Goal: Check status

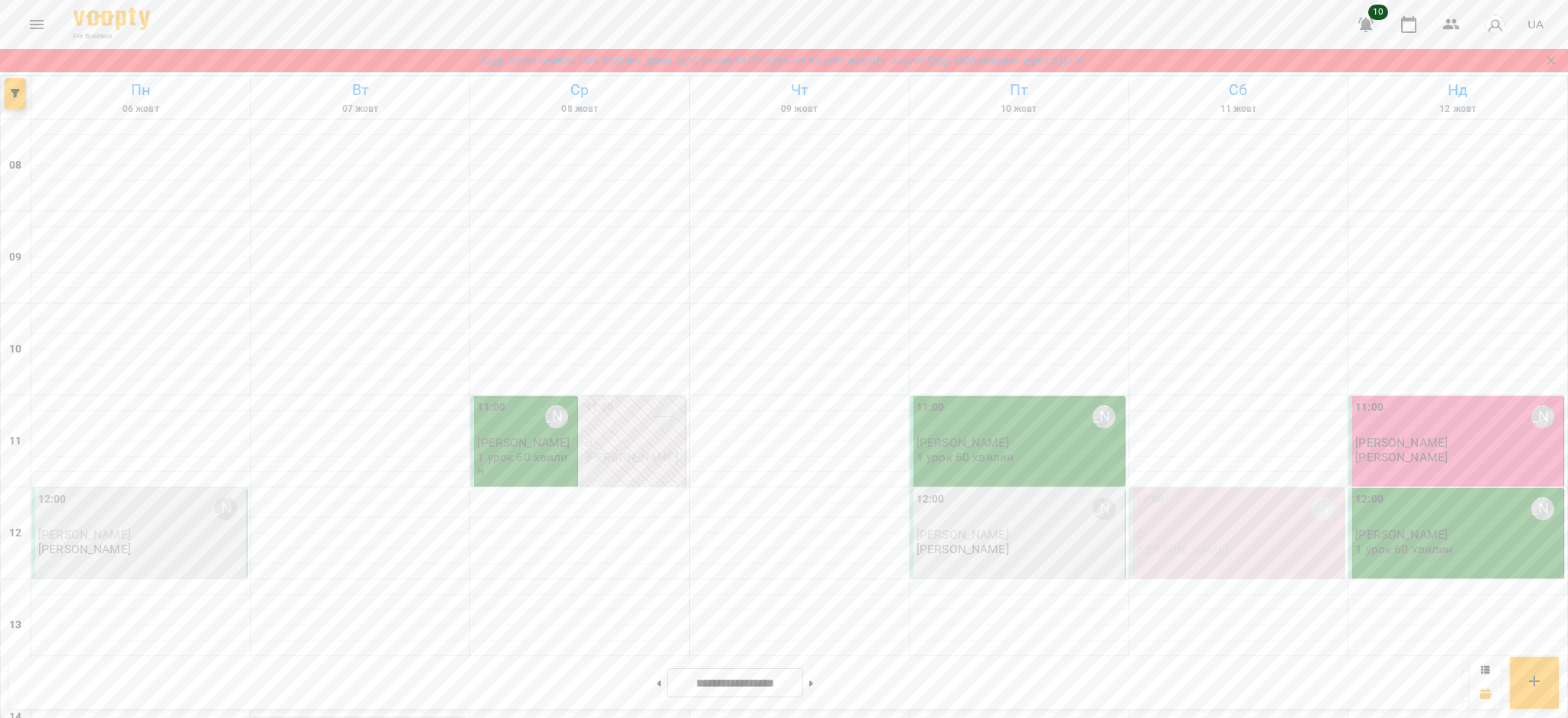
scroll to position [102, 0]
click at [813, 680] on icon at bounding box center [811, 683] width 4 height 6
type input "**********"
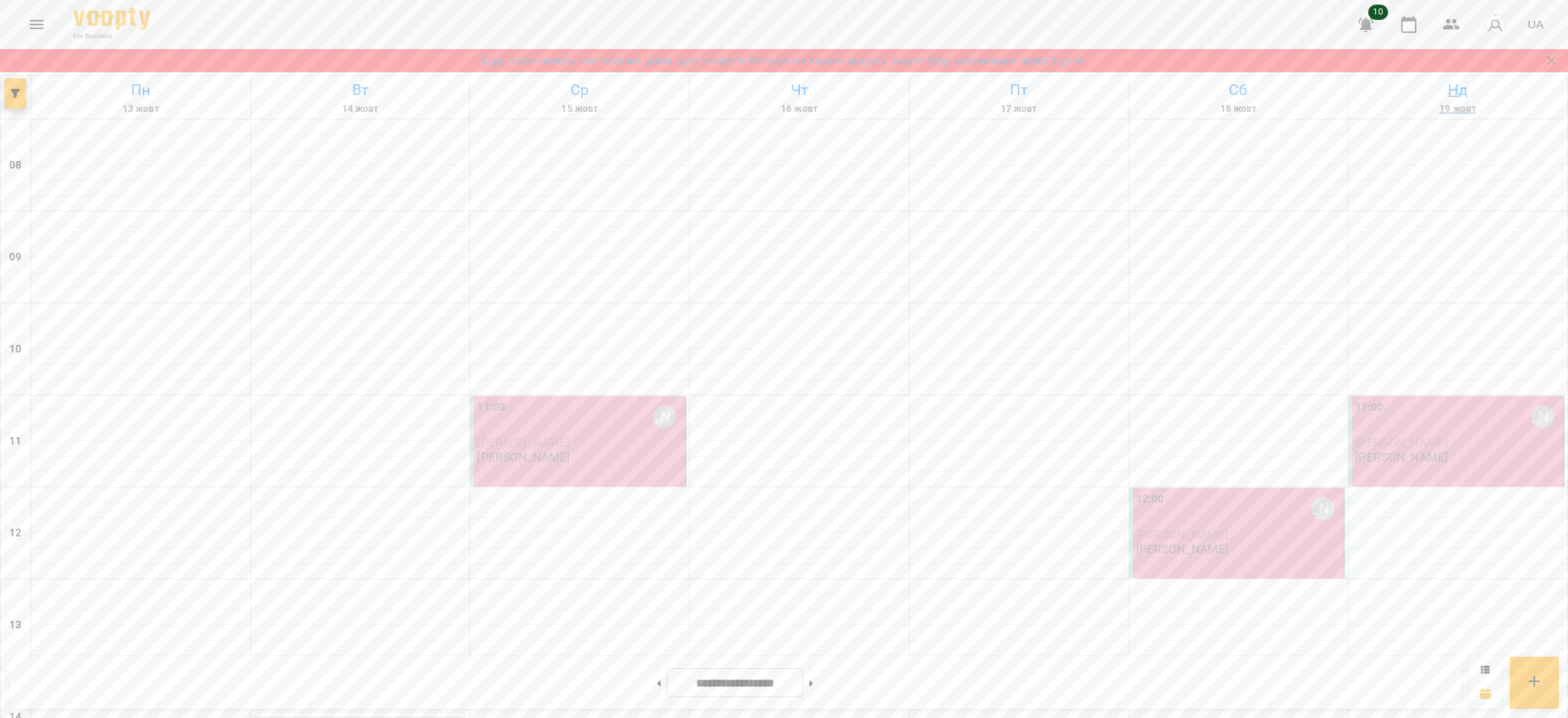
scroll to position [510, 0]
click at [1553, 57] on icon "Закрити сповіщення" at bounding box center [1551, 60] width 16 height 16
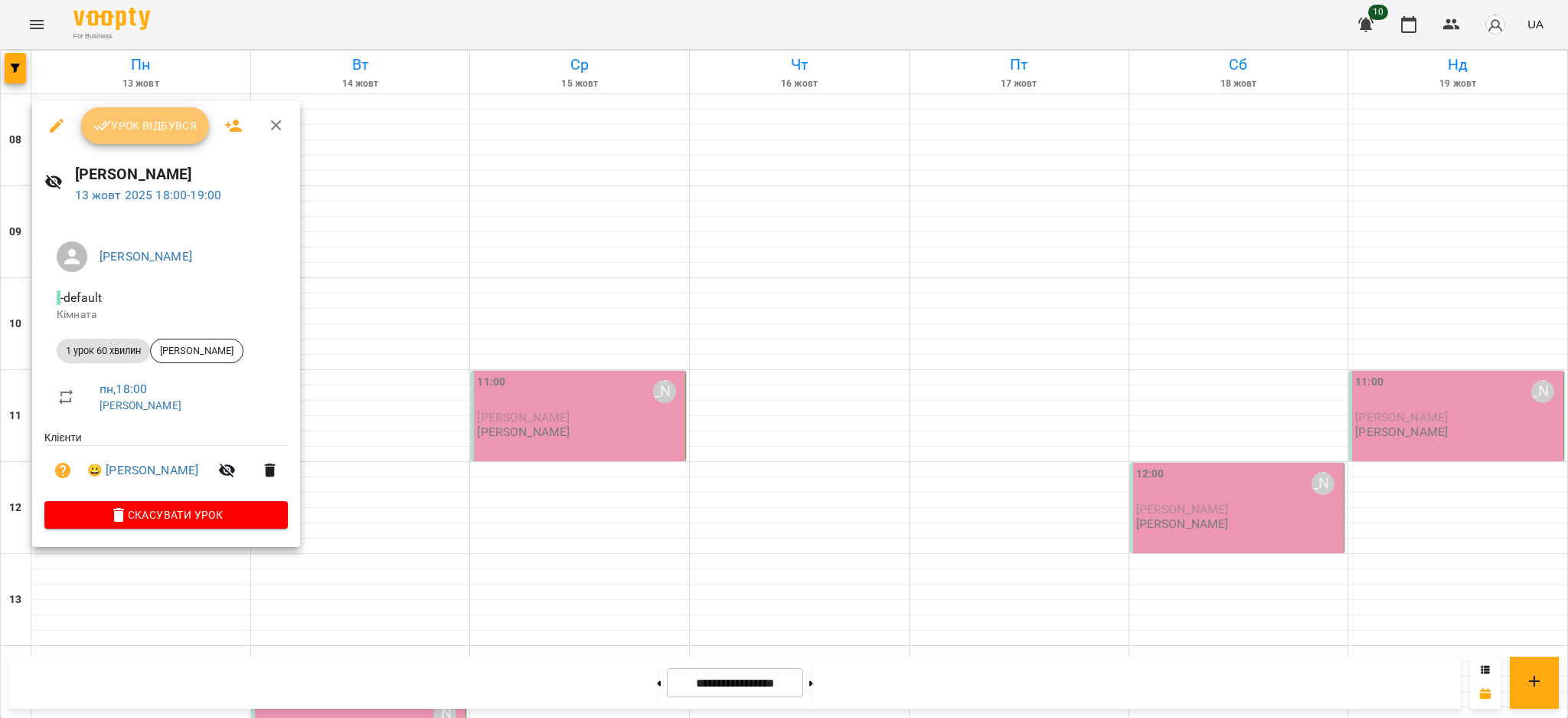
click at [155, 133] on span "Урок відбувся" at bounding box center [145, 126] width 105 height 19
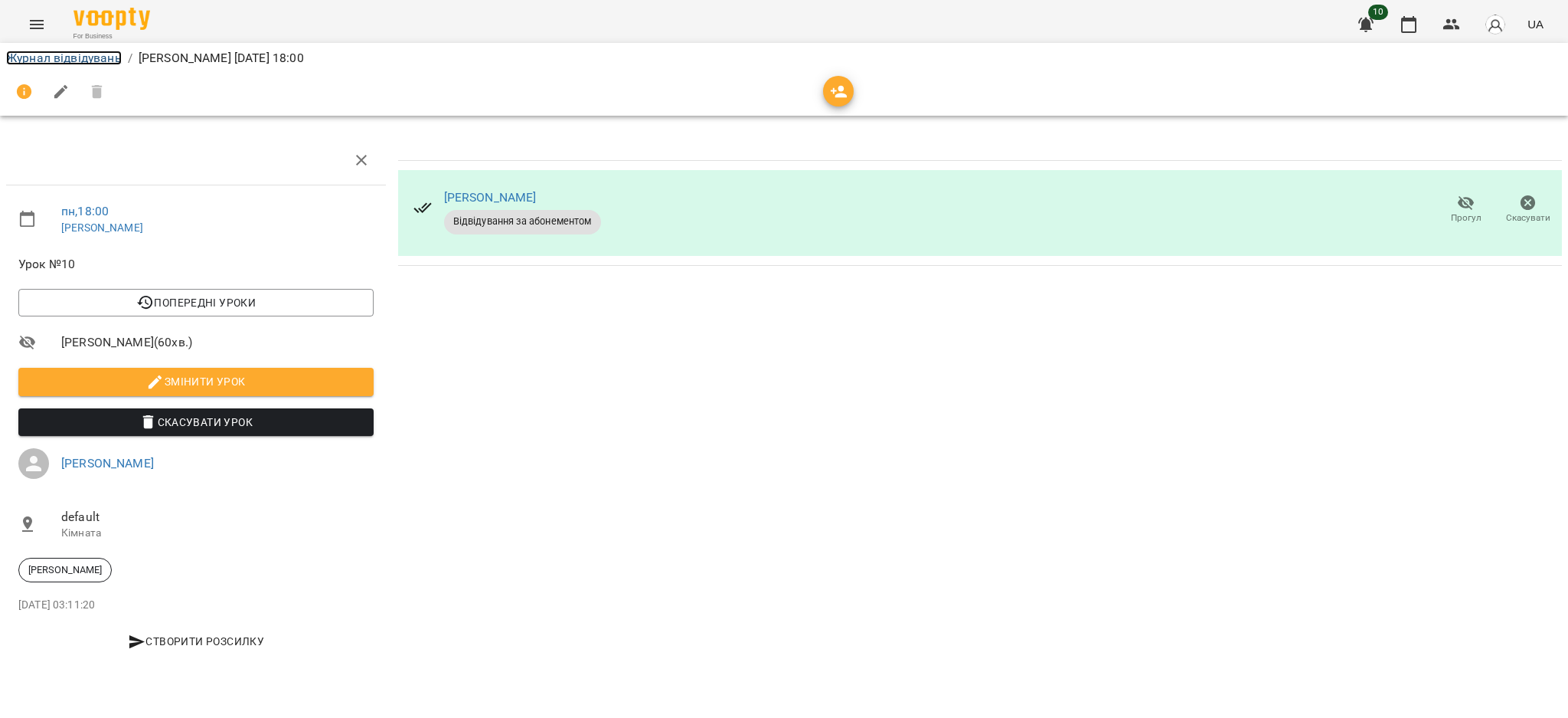
click at [52, 56] on link "Журнал відвідувань" at bounding box center [64, 58] width 116 height 15
